Goal: Find specific page/section: Find specific page/section

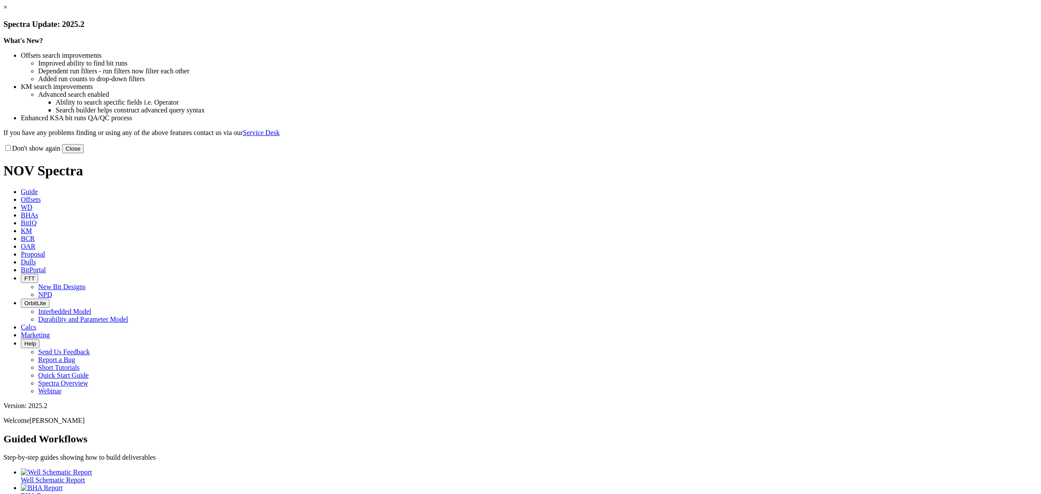
click at [84, 153] on button "Close" at bounding box center [73, 148] width 22 height 9
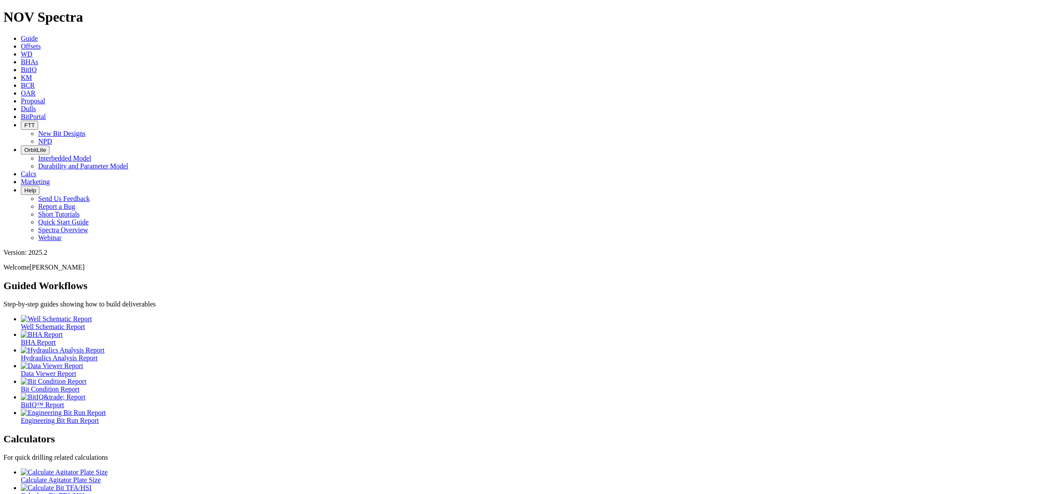
click at [36, 105] on span "Dulls" at bounding box center [28, 108] width 15 height 7
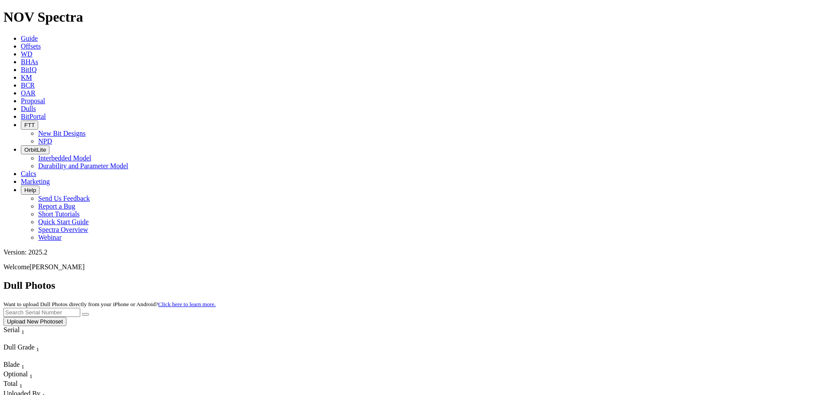
click at [80, 308] on input "text" at bounding box center [41, 312] width 77 height 9
type input "A320533"
click at [82, 313] on button "submit" at bounding box center [85, 314] width 7 height 3
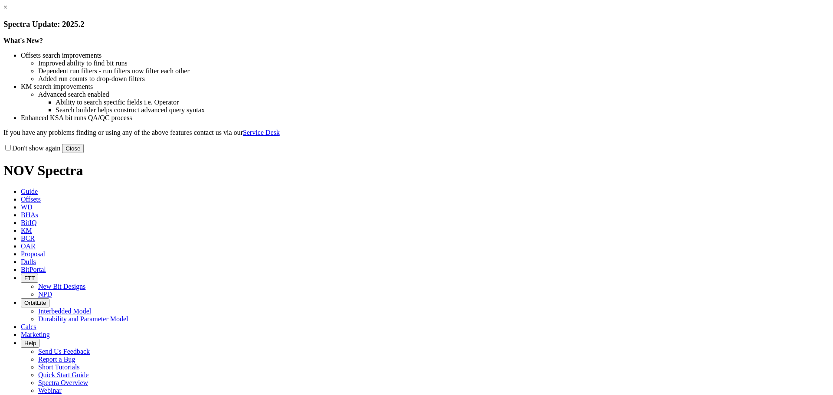
click at [84, 153] on button "Close" at bounding box center [73, 148] width 22 height 9
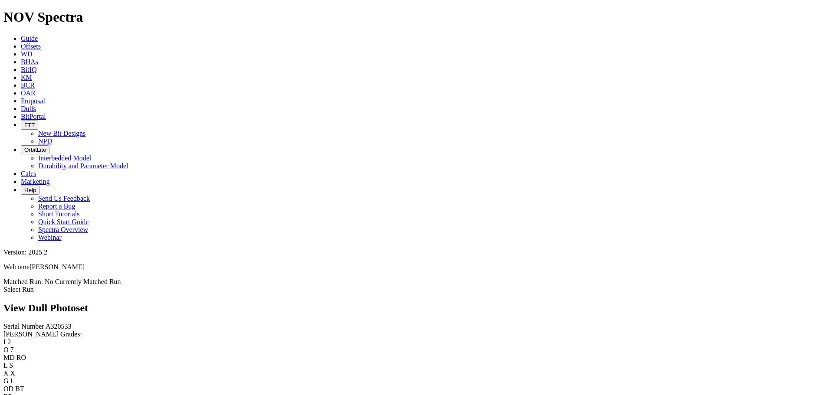
scroll to position [765, 0]
